Goal: Task Accomplishment & Management: Manage account settings

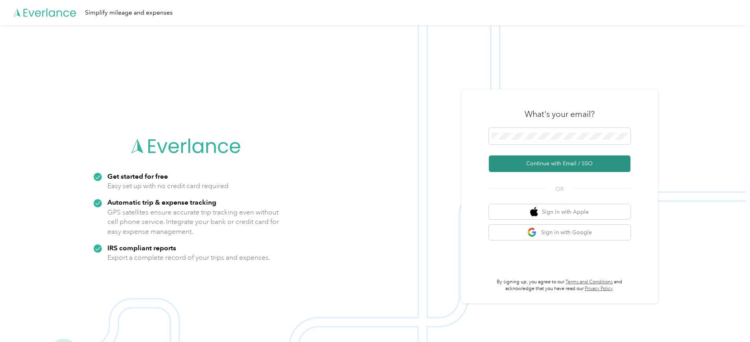
click at [546, 165] on button "Continue with Email / SSO" at bounding box center [560, 163] width 142 height 17
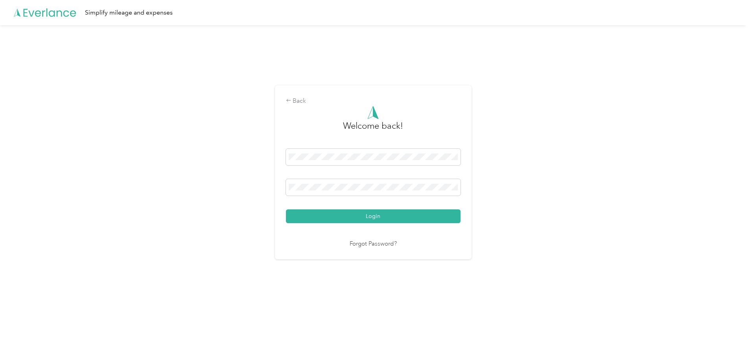
click at [344, 223] on div "Welcome back! Login Forgot Password?" at bounding box center [373, 177] width 175 height 143
click at [346, 220] on button "Login" at bounding box center [373, 216] width 175 height 14
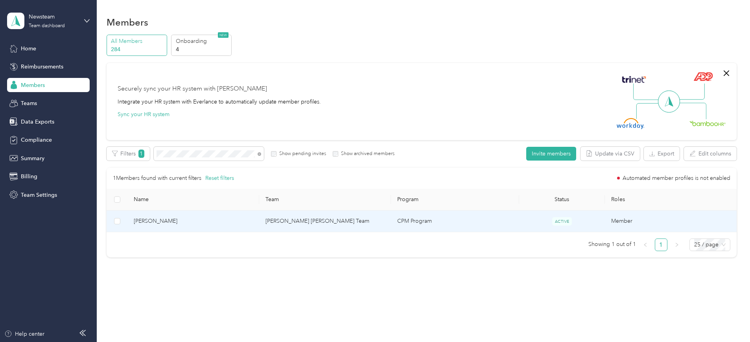
click at [209, 221] on span "[PERSON_NAME]" at bounding box center [193, 221] width 119 height 9
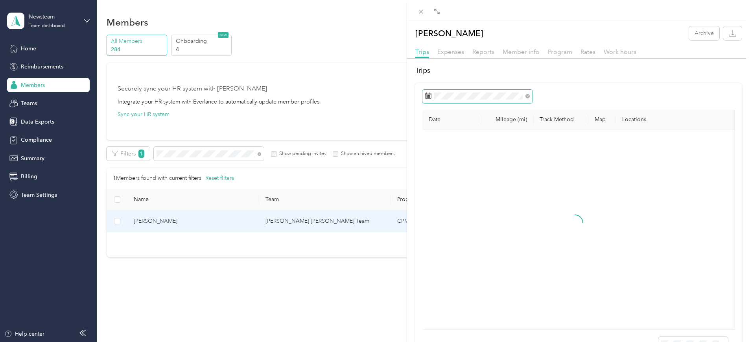
click at [460, 100] on span at bounding box center [478, 96] width 110 height 13
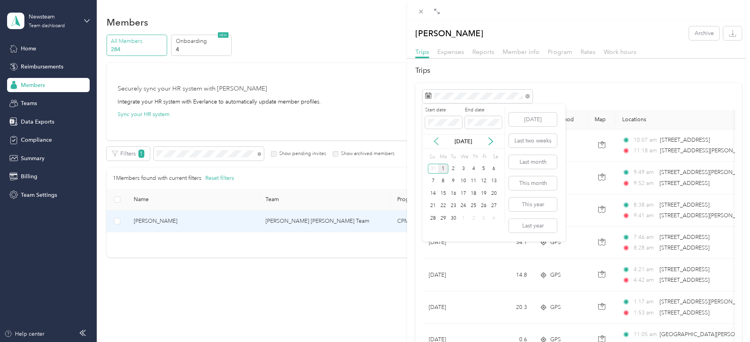
click at [438, 142] on icon at bounding box center [436, 141] width 8 height 8
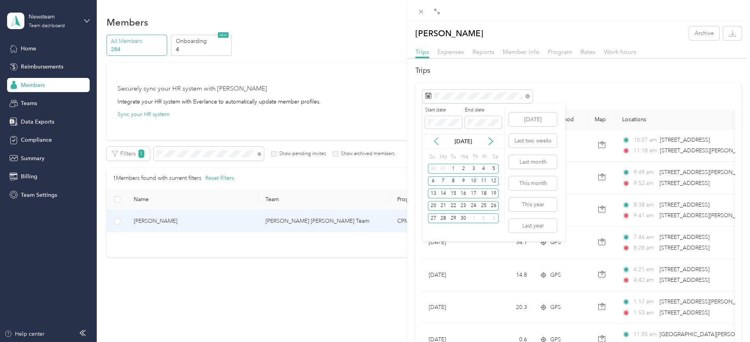
click at [438, 142] on icon at bounding box center [436, 141] width 8 height 8
click at [475, 181] on div "6" at bounding box center [474, 181] width 10 height 10
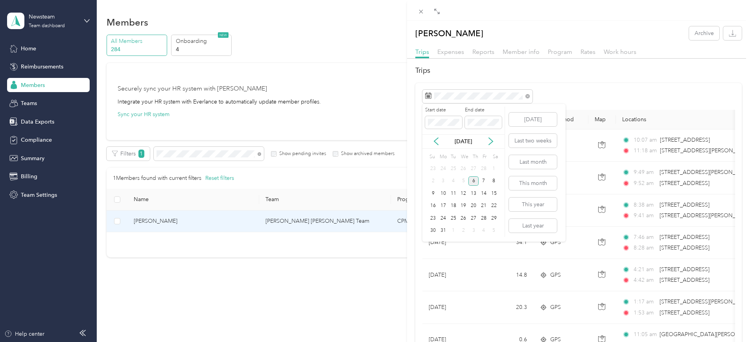
click at [475, 181] on div "6" at bounding box center [474, 181] width 10 height 10
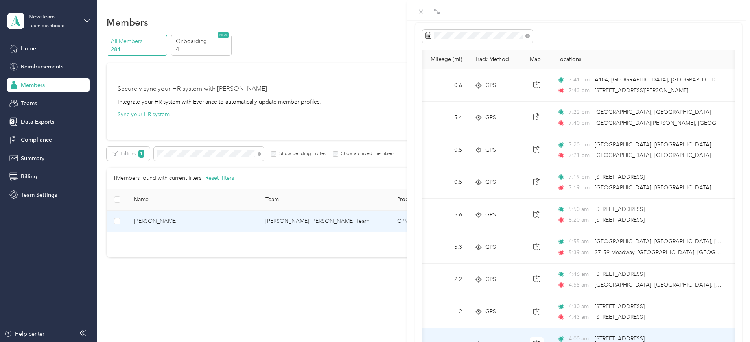
scroll to position [50, 0]
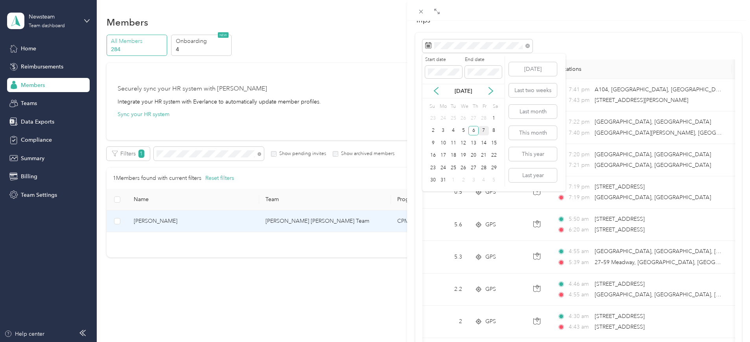
click at [481, 131] on div "7" at bounding box center [484, 131] width 10 height 10
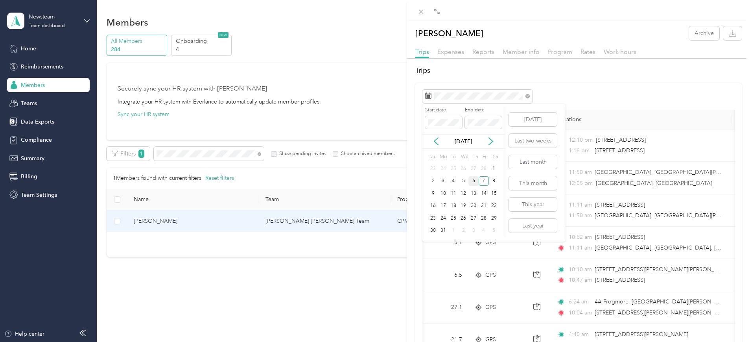
click at [473, 182] on div "6" at bounding box center [474, 181] width 10 height 10
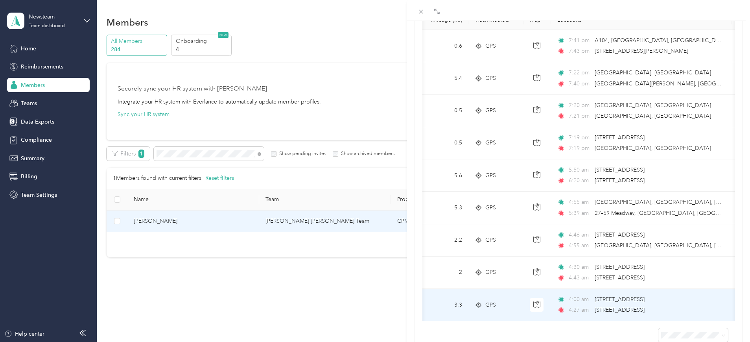
scroll to position [50, 0]
